Goal: Task Accomplishment & Management: Manage account settings

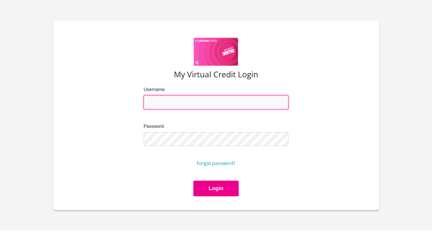
click at [159, 101] on input "Username" at bounding box center [216, 102] width 145 height 14
type input "juanique.vanzyl@nhls.ac.za"
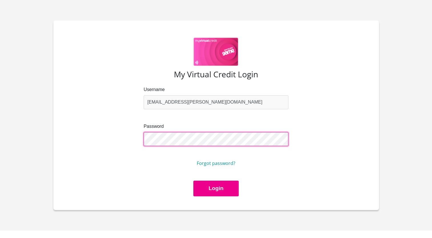
click at [193, 181] on button "Login" at bounding box center [215, 189] width 45 height 16
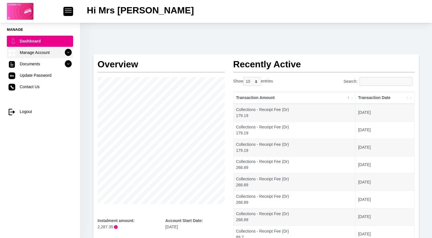
click at [54, 52] on link "Manage Account" at bounding box center [40, 52] width 66 height 11
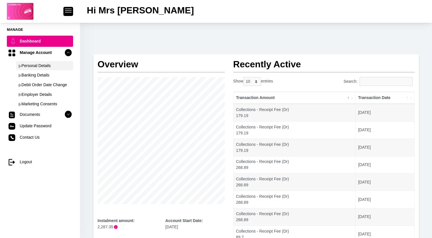
click at [53, 67] on link "Personal Details" at bounding box center [44, 65] width 57 height 9
